Goal: Task Accomplishment & Management: Manage account settings

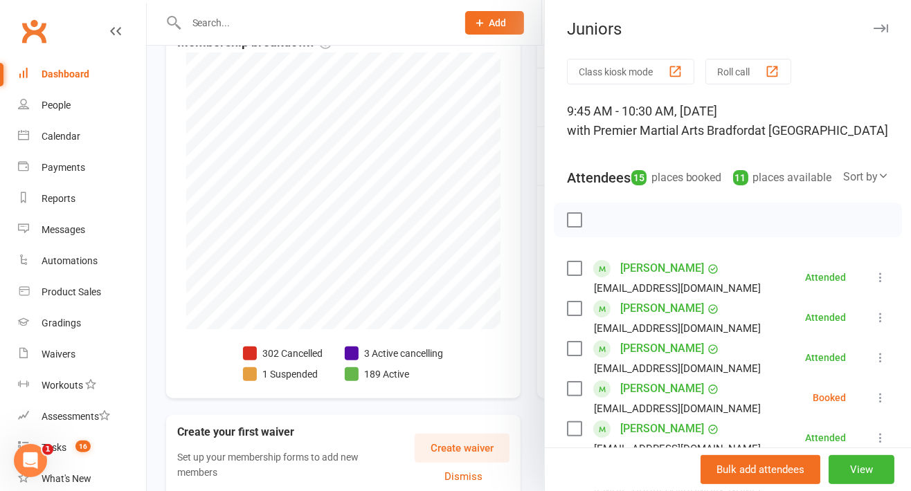
scroll to position [323, 0]
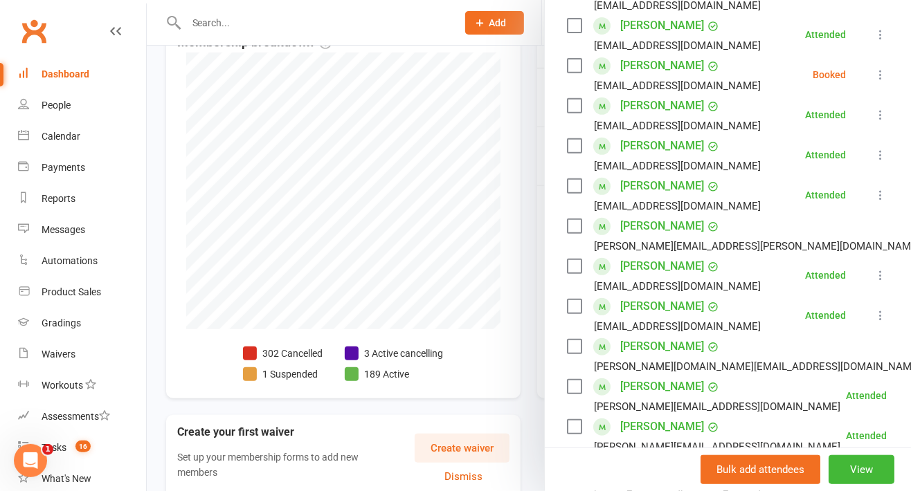
click at [873, 82] on icon at bounding box center [880, 75] width 14 height 14
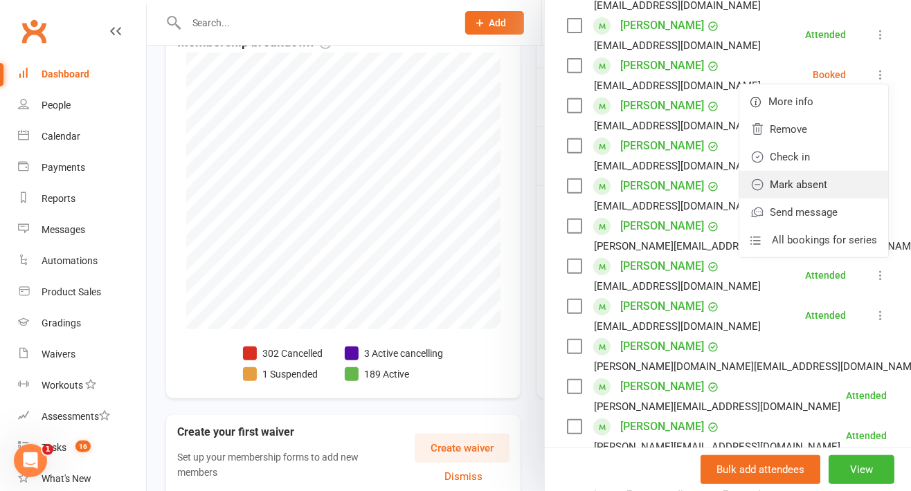
click at [788, 199] on link "Mark absent" at bounding box center [813, 185] width 149 height 28
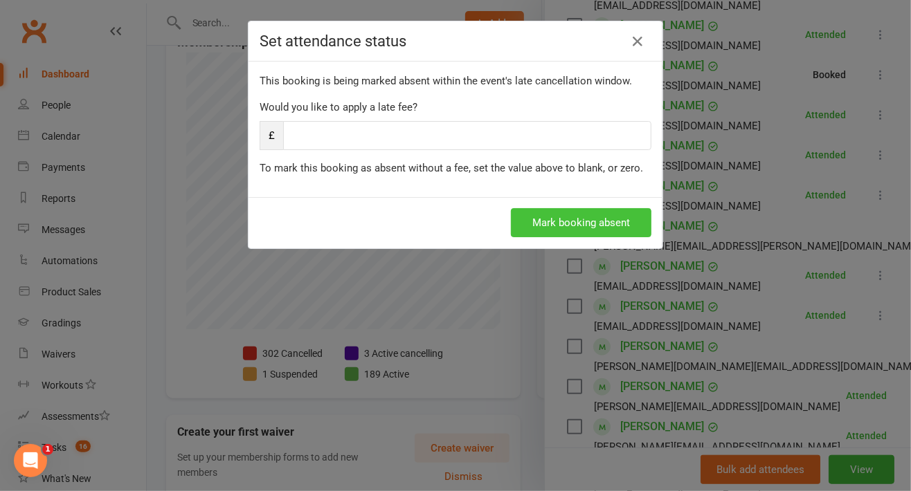
click at [571, 226] on button "Mark booking absent" at bounding box center [581, 222] width 140 height 29
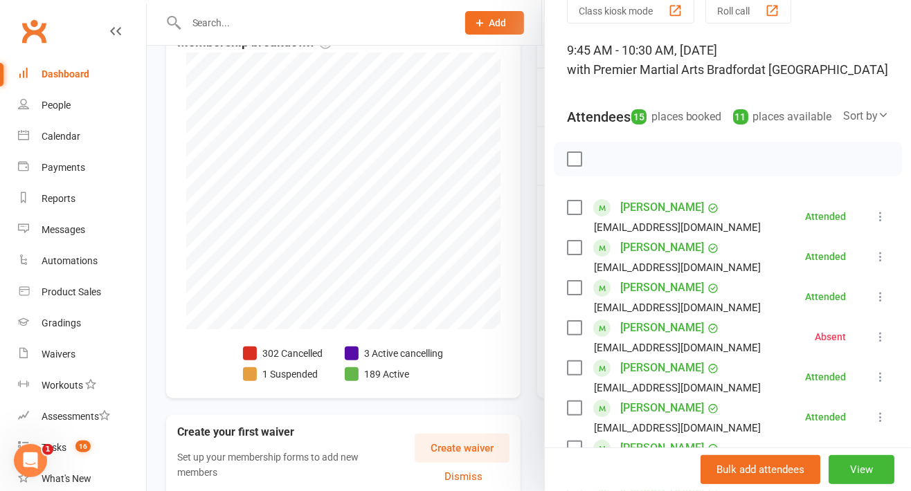
scroll to position [0, 0]
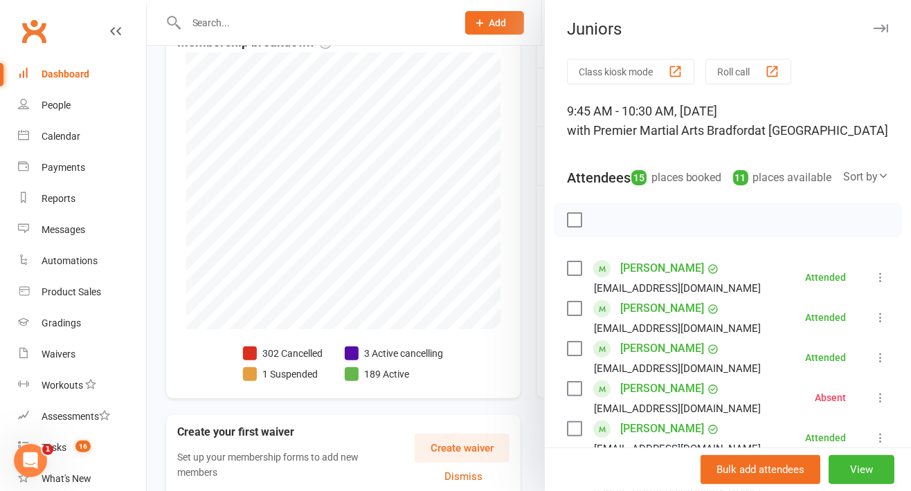
click at [567, 396] on label at bounding box center [574, 389] width 14 height 14
click at [631, 220] on icon "button" at bounding box center [634, 220] width 6 height 0
click at [873, 24] on icon "button" at bounding box center [880, 28] width 15 height 8
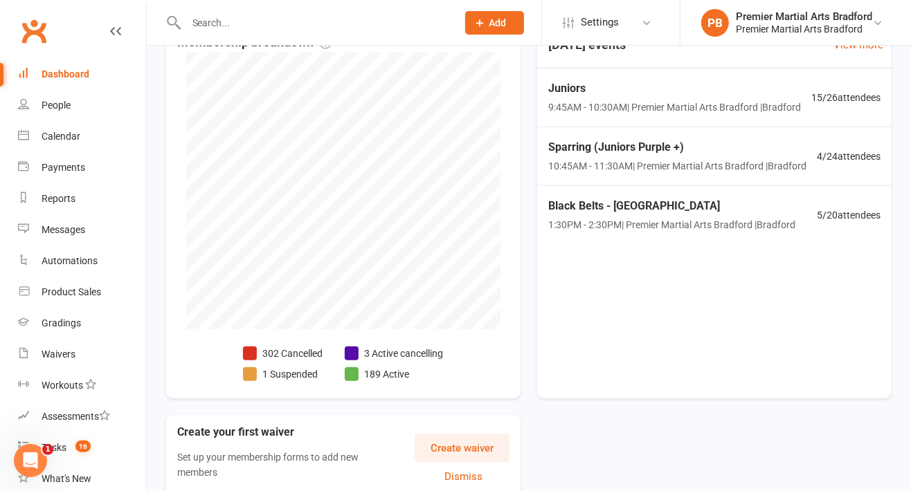
scroll to position [350, 0]
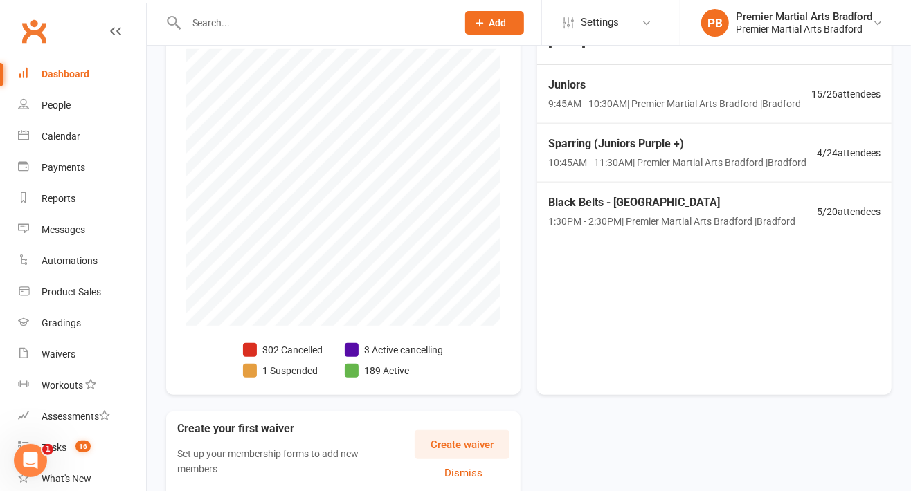
click at [581, 170] on span "10:45AM - 11:30AM | Premier Martial Arts [GEOGRAPHIC_DATA] | [PERSON_NAME]" at bounding box center [677, 162] width 258 height 15
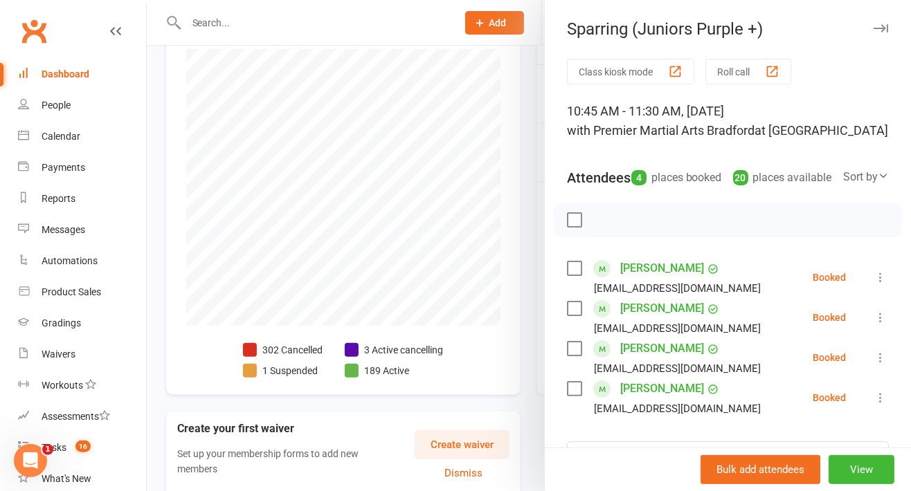
click at [567, 356] on label at bounding box center [574, 349] width 14 height 14
click at [567, 396] on label at bounding box center [574, 389] width 14 height 14
click at [567, 316] on label at bounding box center [574, 309] width 14 height 14
click at [567, 275] on label at bounding box center [574, 269] width 14 height 14
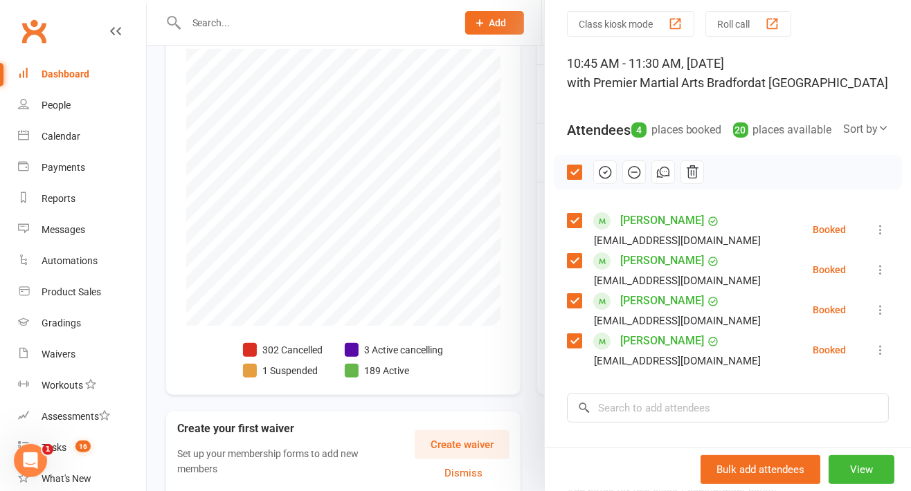
scroll to position [66, 0]
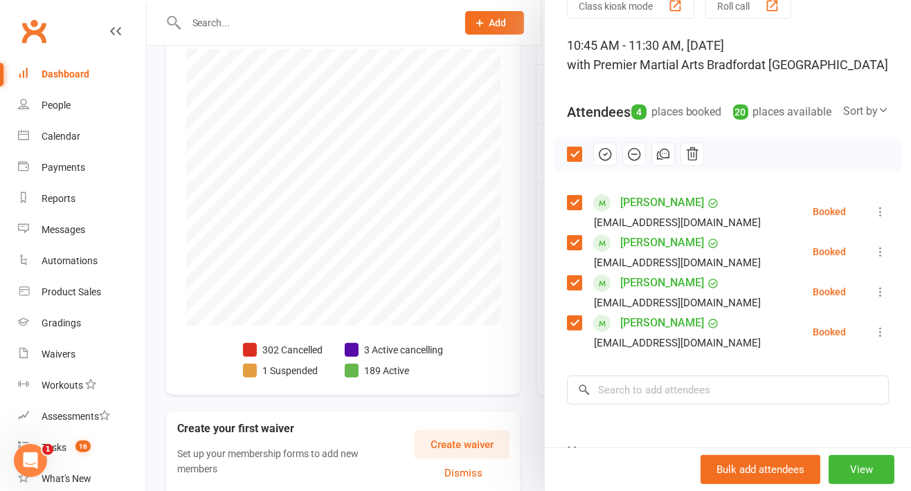
click at [597, 162] on icon "button" at bounding box center [604, 154] width 15 height 15
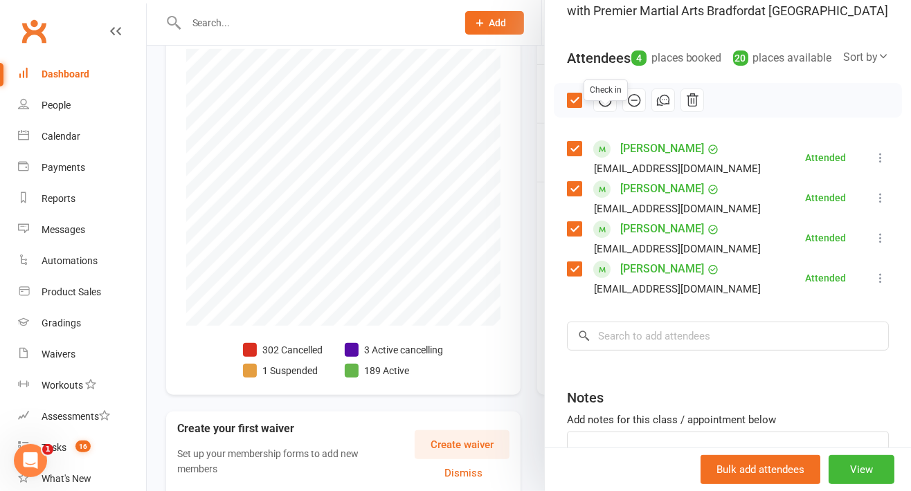
scroll to position [127, 0]
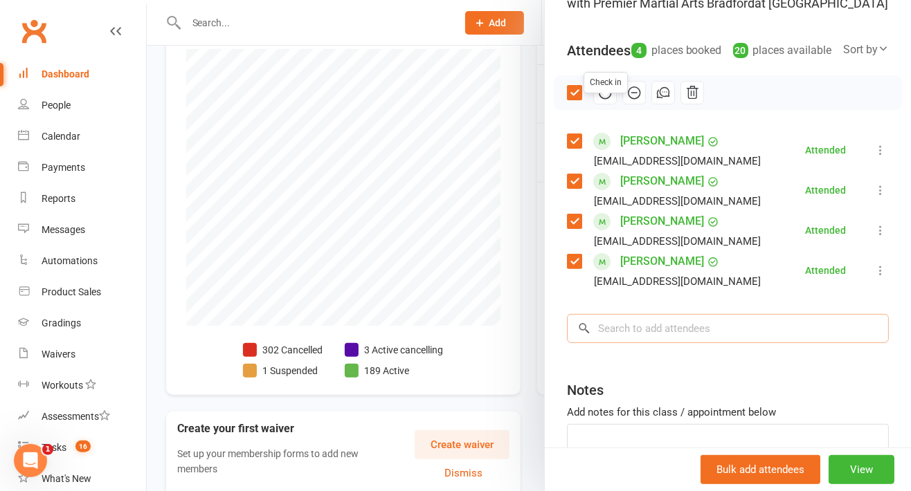
click at [682, 343] on input "search" at bounding box center [728, 328] width 322 height 29
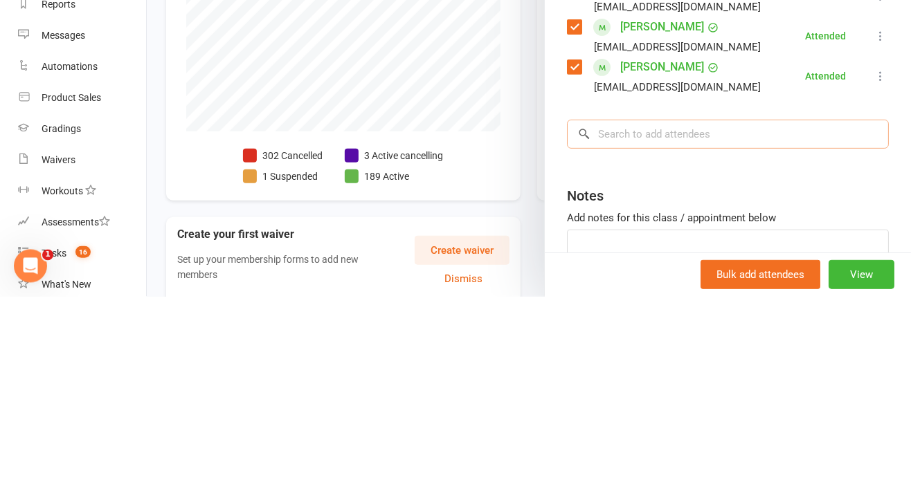
scroll to position [350, 0]
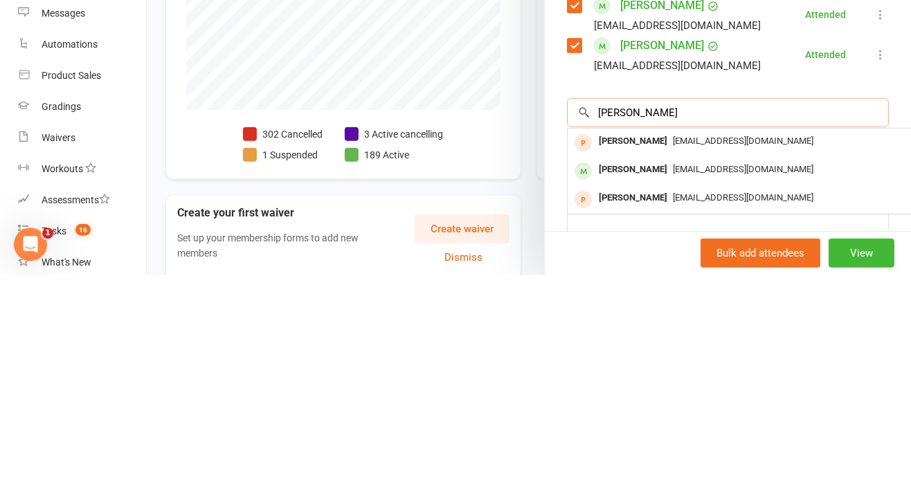
type input "[PERSON_NAME]"
click at [705, 390] on span "[EMAIL_ADDRESS][DOMAIN_NAME]" at bounding box center [743, 385] width 140 height 10
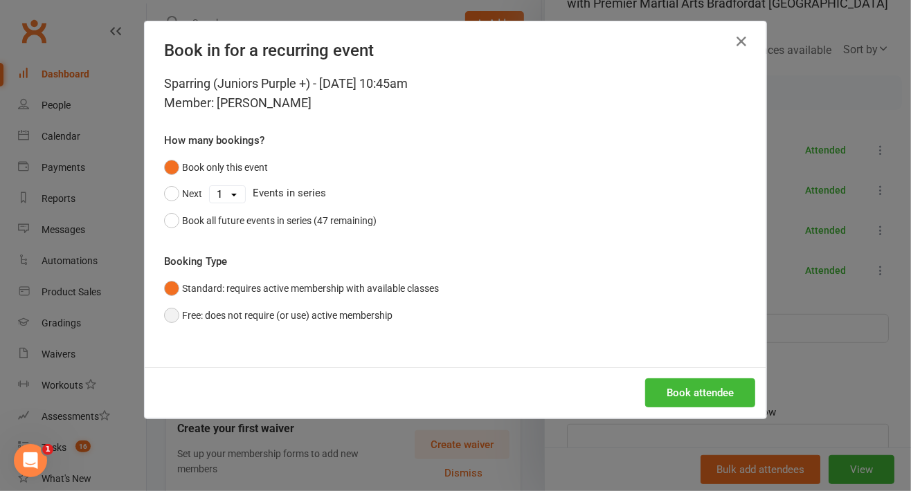
click at [165, 327] on button "Free: does not require (or use) active membership" at bounding box center [278, 315] width 228 height 26
click at [688, 401] on button "Book attendee" at bounding box center [700, 393] width 110 height 29
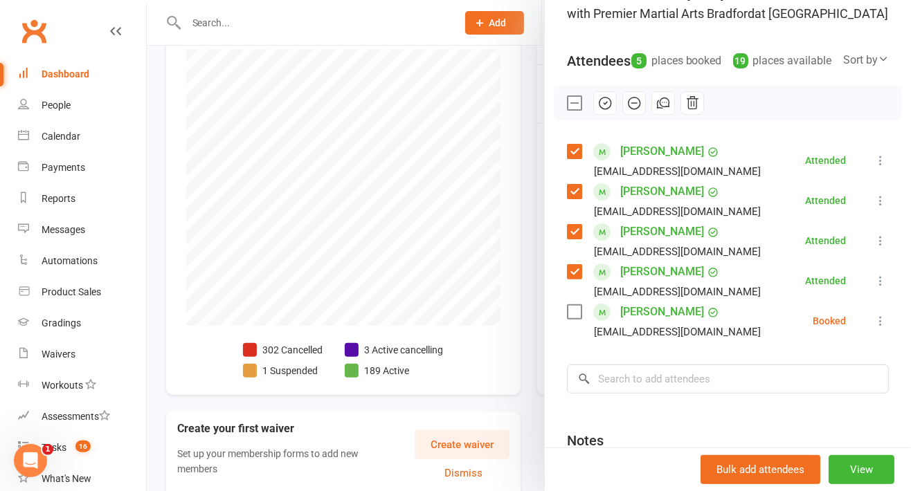
scroll to position [116, 0]
click at [644, 394] on input "search" at bounding box center [728, 379] width 322 height 29
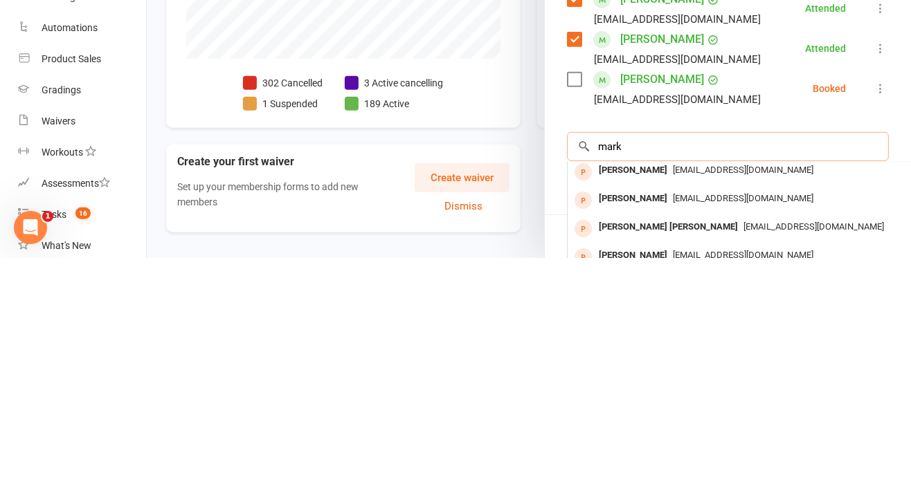
scroll to position [0, 0]
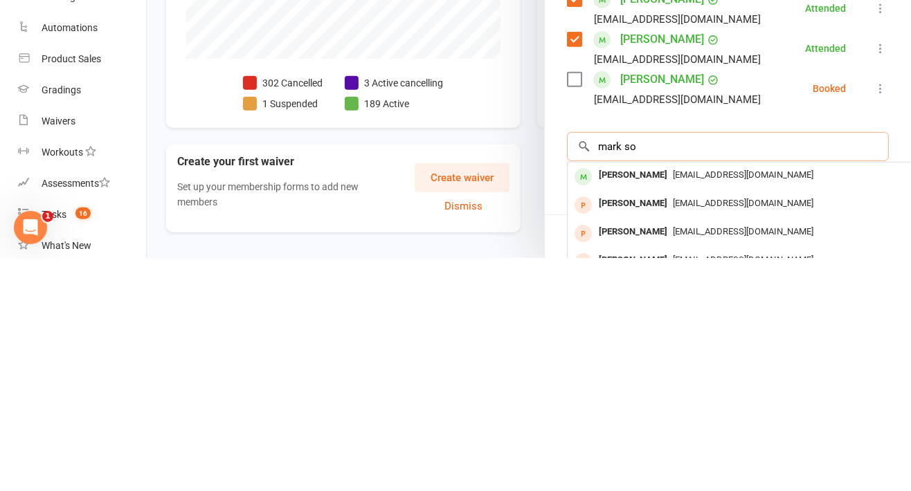
type input "mark so"
click at [703, 413] on span "[EMAIL_ADDRESS][DOMAIN_NAME]" at bounding box center [743, 408] width 140 height 10
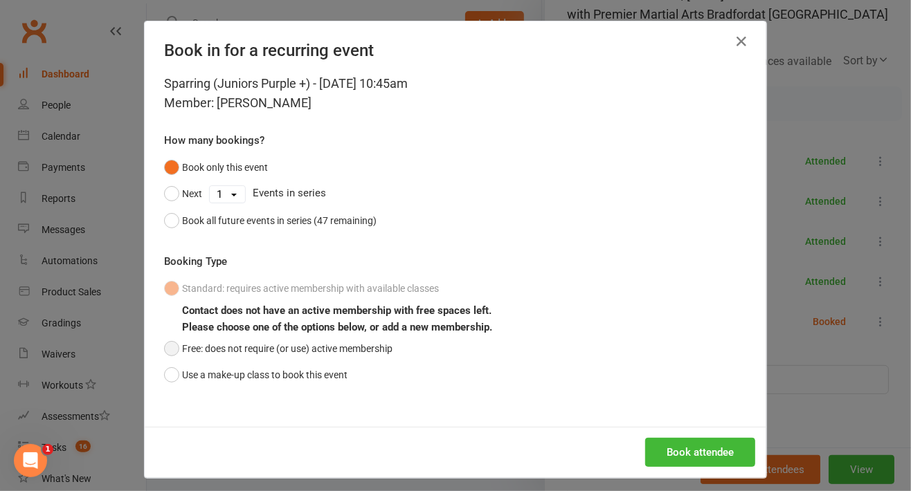
click at [308, 352] on button "Free: does not require (or use) active membership" at bounding box center [278, 349] width 228 height 26
click at [689, 462] on button "Book attendee" at bounding box center [700, 452] width 110 height 29
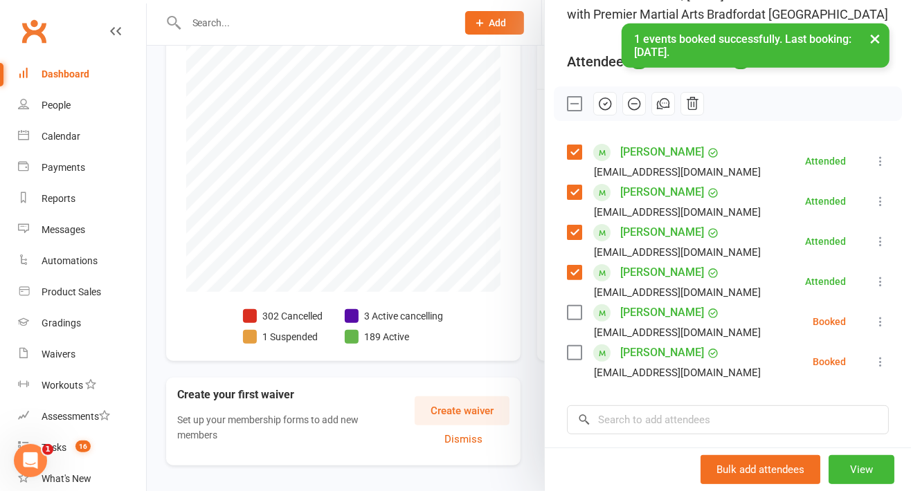
click at [873, 329] on icon at bounding box center [880, 322] width 14 height 14
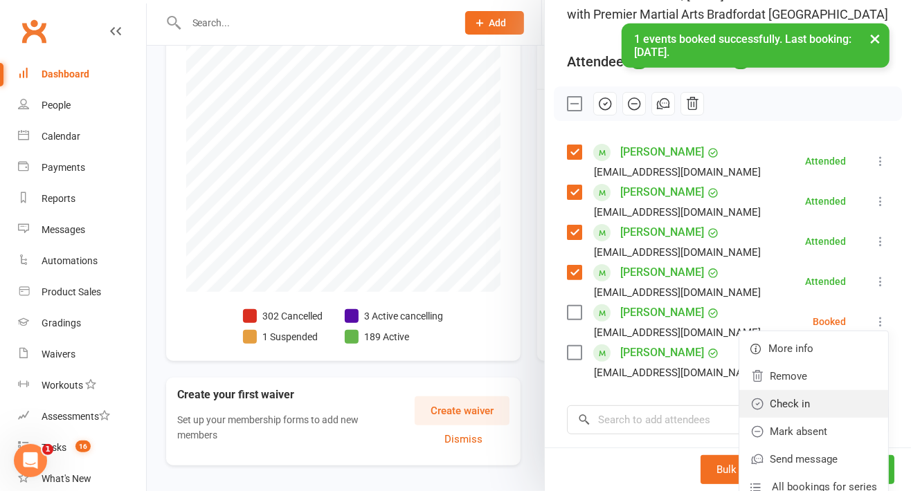
click at [792, 418] on link "Check in" at bounding box center [813, 404] width 149 height 28
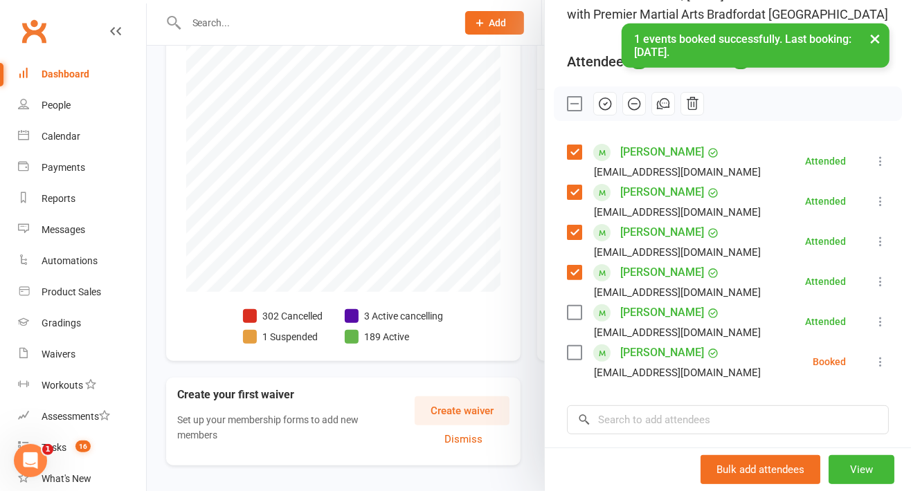
click at [873, 369] on icon at bounding box center [880, 362] width 14 height 14
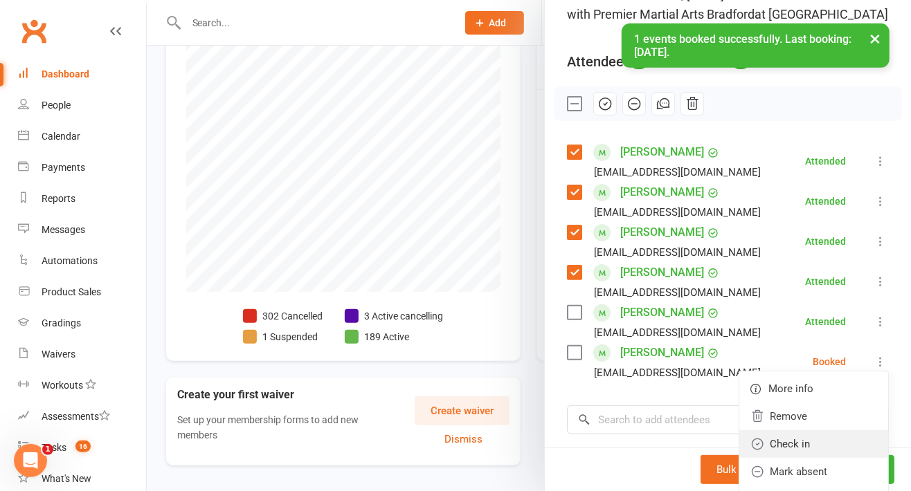
click at [797, 458] on link "Check in" at bounding box center [813, 444] width 149 height 28
